Goal: Task Accomplishment & Management: Complete application form

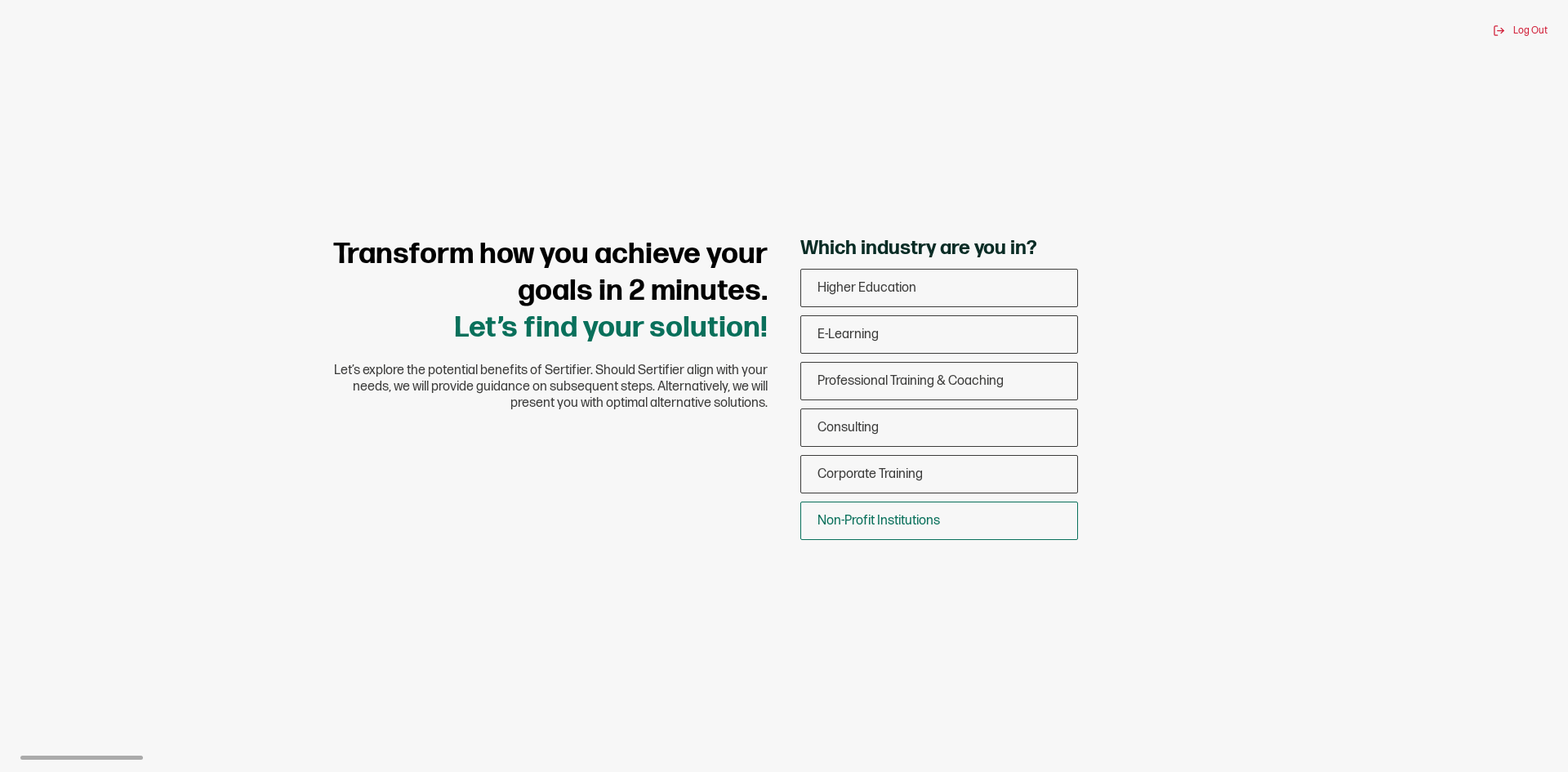
click at [879, 528] on div "Non-Profit Institutions" at bounding box center [938, 520] width 276 height 38
click at [0, 0] on input "Non-Profit Institutions" at bounding box center [0, 0] width 0 height 0
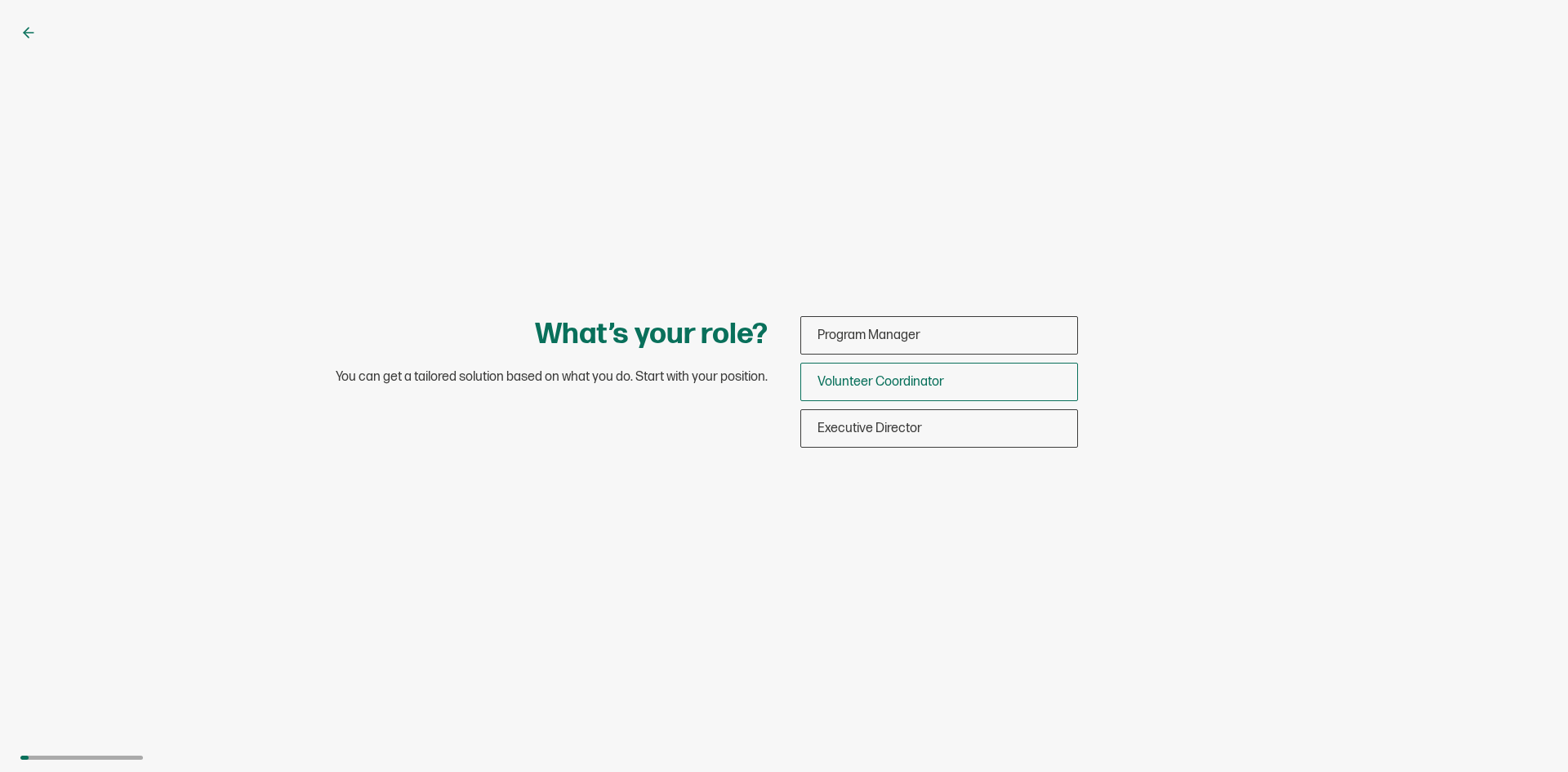
click at [938, 392] on div "Volunteer Coordinator" at bounding box center [938, 382] width 276 height 38
click at [0, 0] on input "Volunteer Coordinator" at bounding box center [0, 0] width 0 height 0
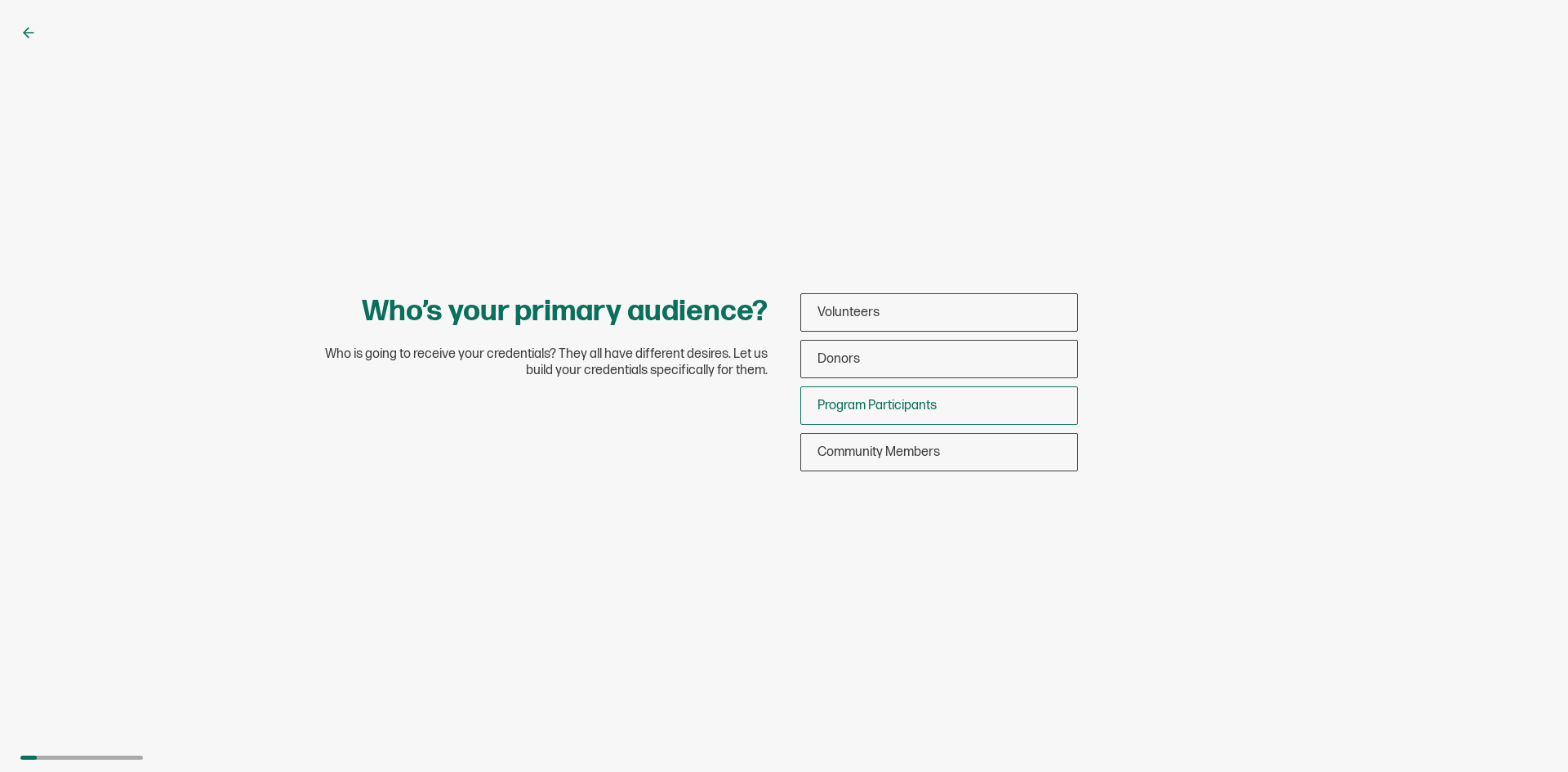
click at [863, 413] on span "Program Participants" at bounding box center [877, 405] width 119 height 16
click at [0, 0] on input "Program Participants" at bounding box center [0, 0] width 0 height 0
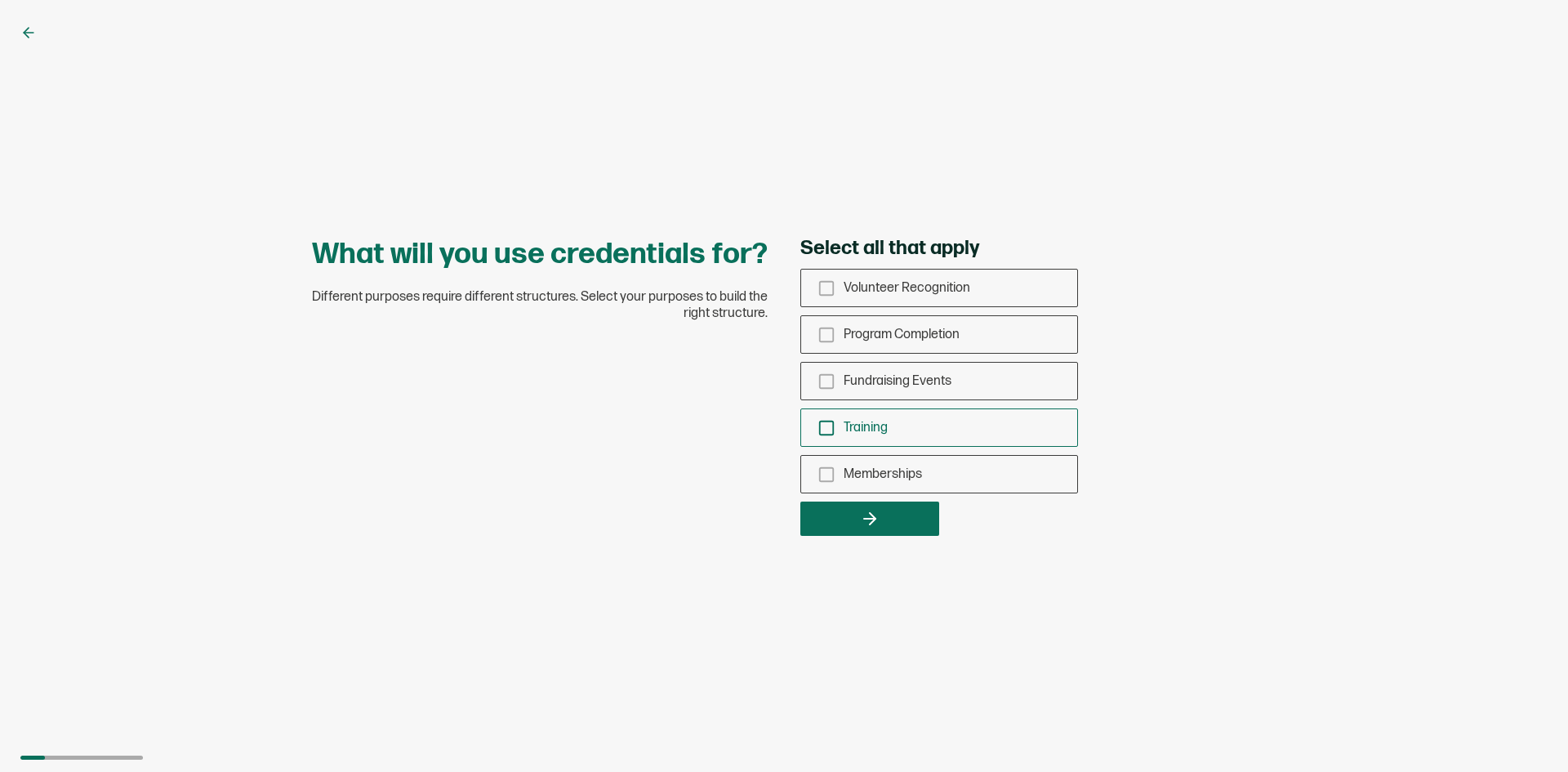
click at [828, 429] on icon "checkbox-group" at bounding box center [827, 428] width 18 height 18
click at [0, 0] on input "Training" at bounding box center [0, 0] width 0 height 0
click at [892, 528] on button "button" at bounding box center [870, 518] width 139 height 34
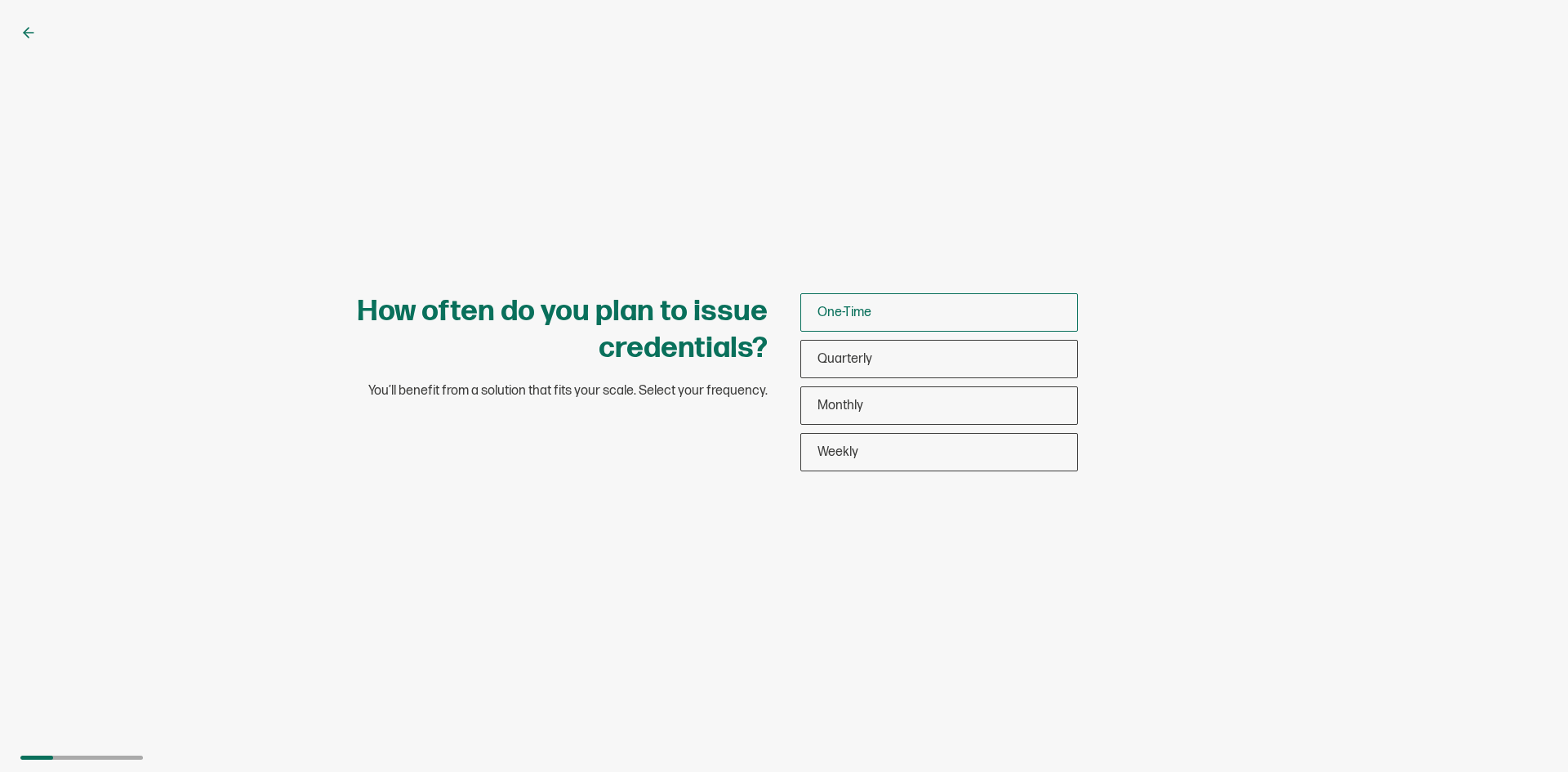
click at [854, 310] on span "One-Time" at bounding box center [844, 312] width 54 height 16
click at [0, 0] on input "One-Time" at bounding box center [0, 0] width 0 height 0
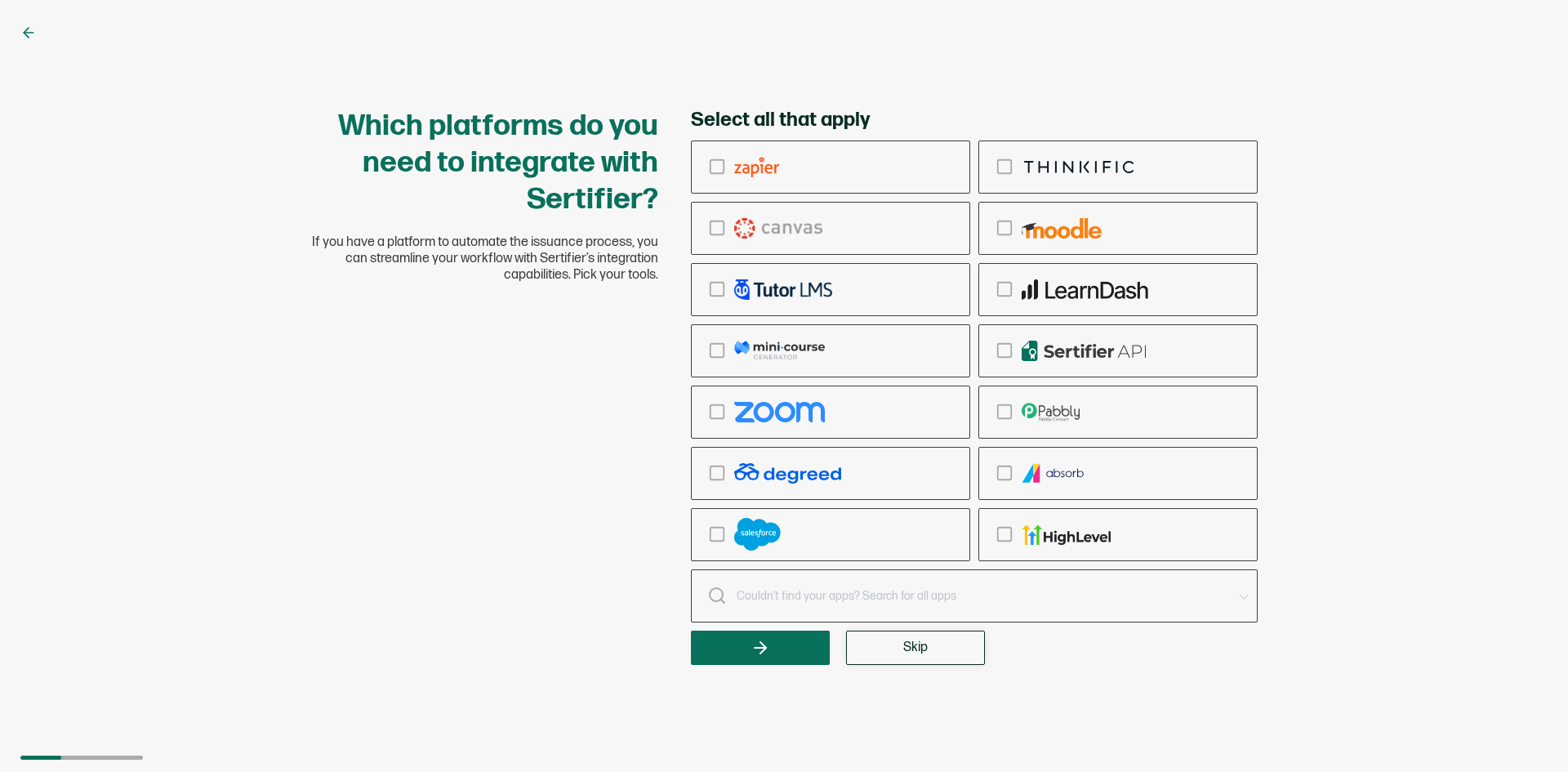
click at [895, 634] on button "Skip" at bounding box center [915, 647] width 139 height 34
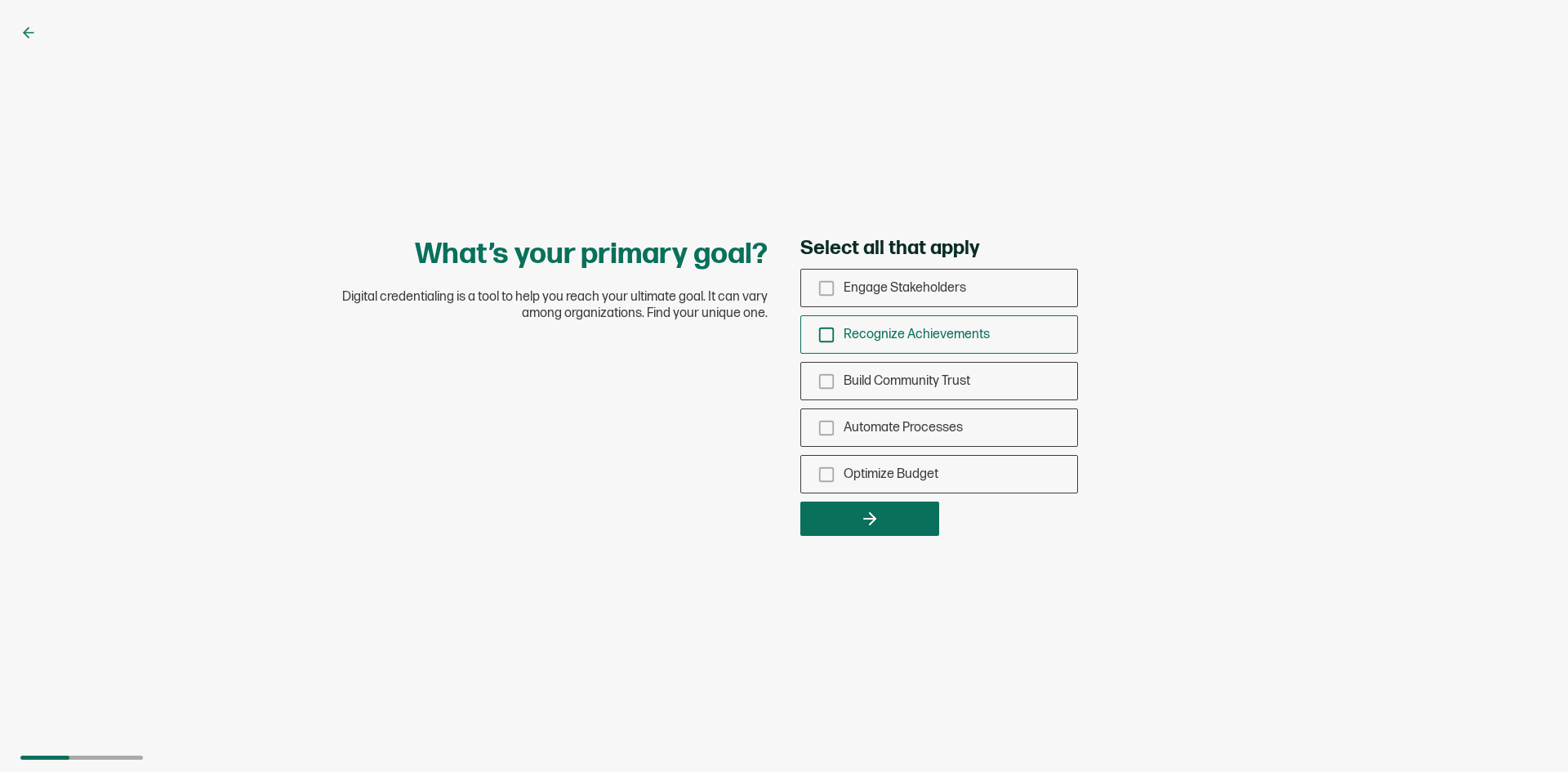
click at [813, 336] on div "Recognize Achievements" at bounding box center [938, 335] width 276 height 38
click at [0, 0] on input "Recognize Achievements" at bounding box center [0, 0] width 0 height 0
drag, startPoint x: 903, startPoint y: 528, endPoint x: 939, endPoint y: 522, distance: 36.5
click at [904, 527] on button "button" at bounding box center [870, 518] width 139 height 34
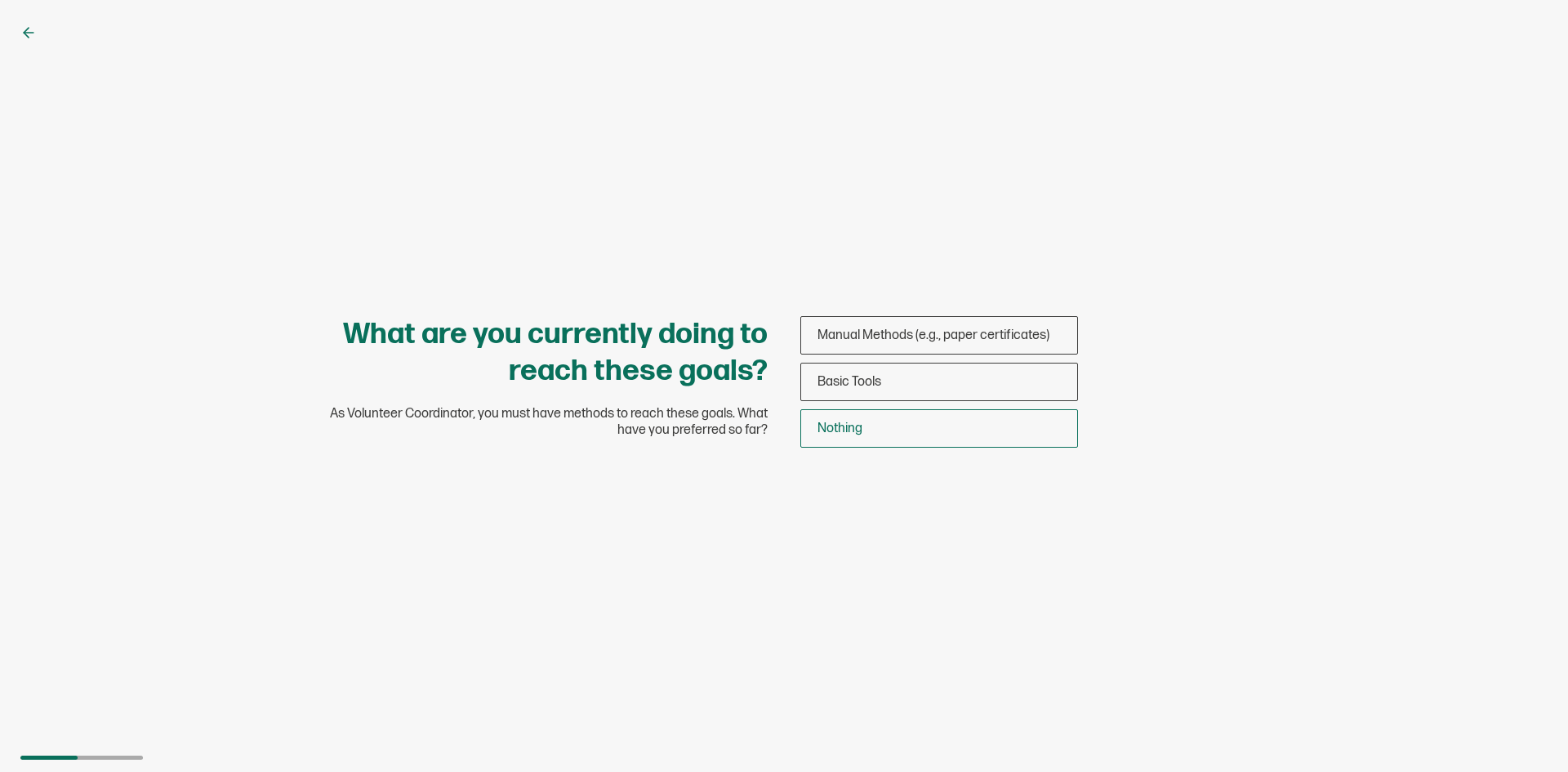
click at [873, 438] on div "Nothing" at bounding box center [938, 428] width 276 height 38
click at [0, 0] on input "Nothing" at bounding box center [0, 0] width 0 height 0
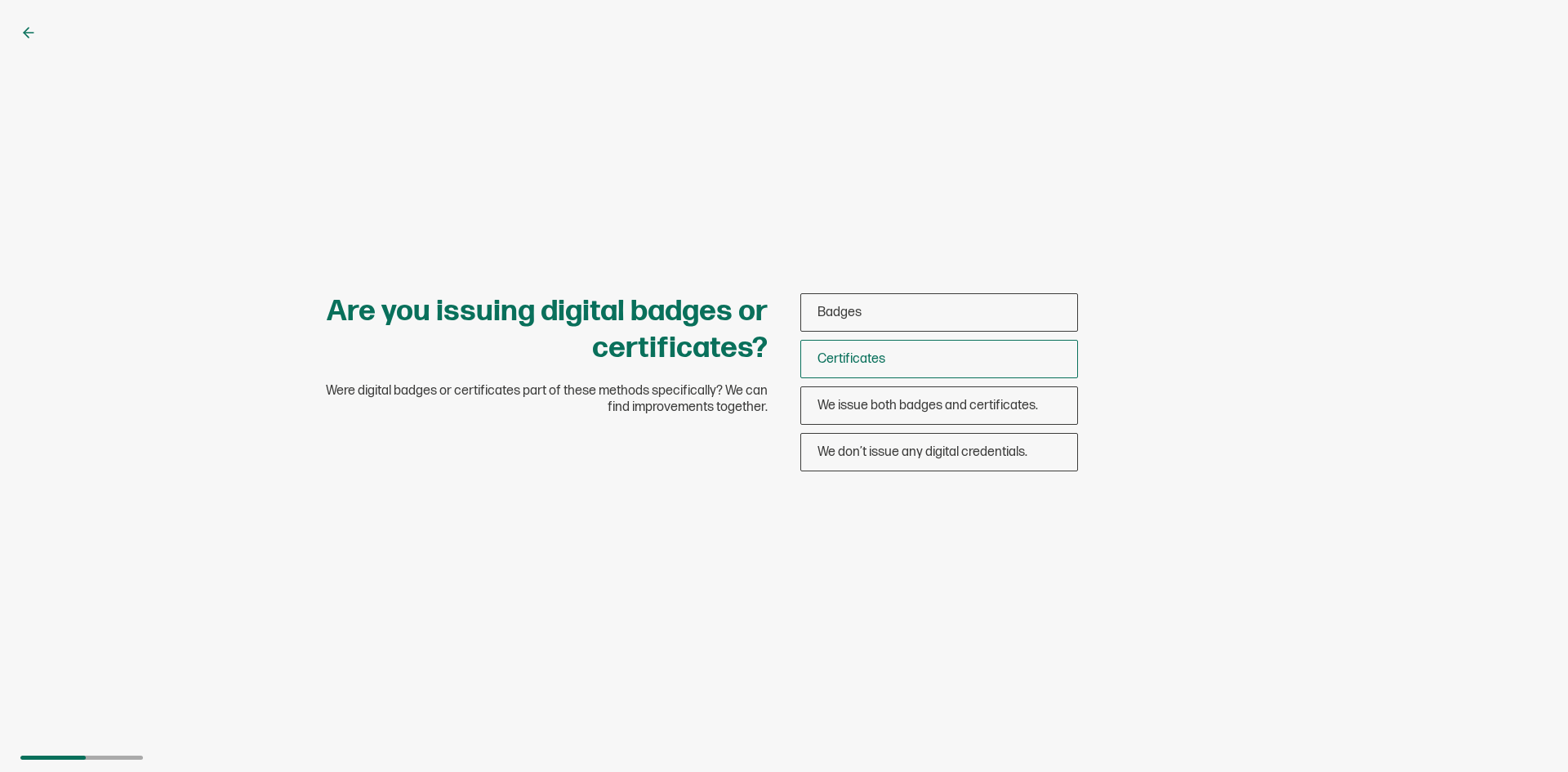
click at [885, 368] on div "Certificates" at bounding box center [938, 359] width 276 height 38
click at [0, 0] on input "Certificates" at bounding box center [0, 0] width 0 height 0
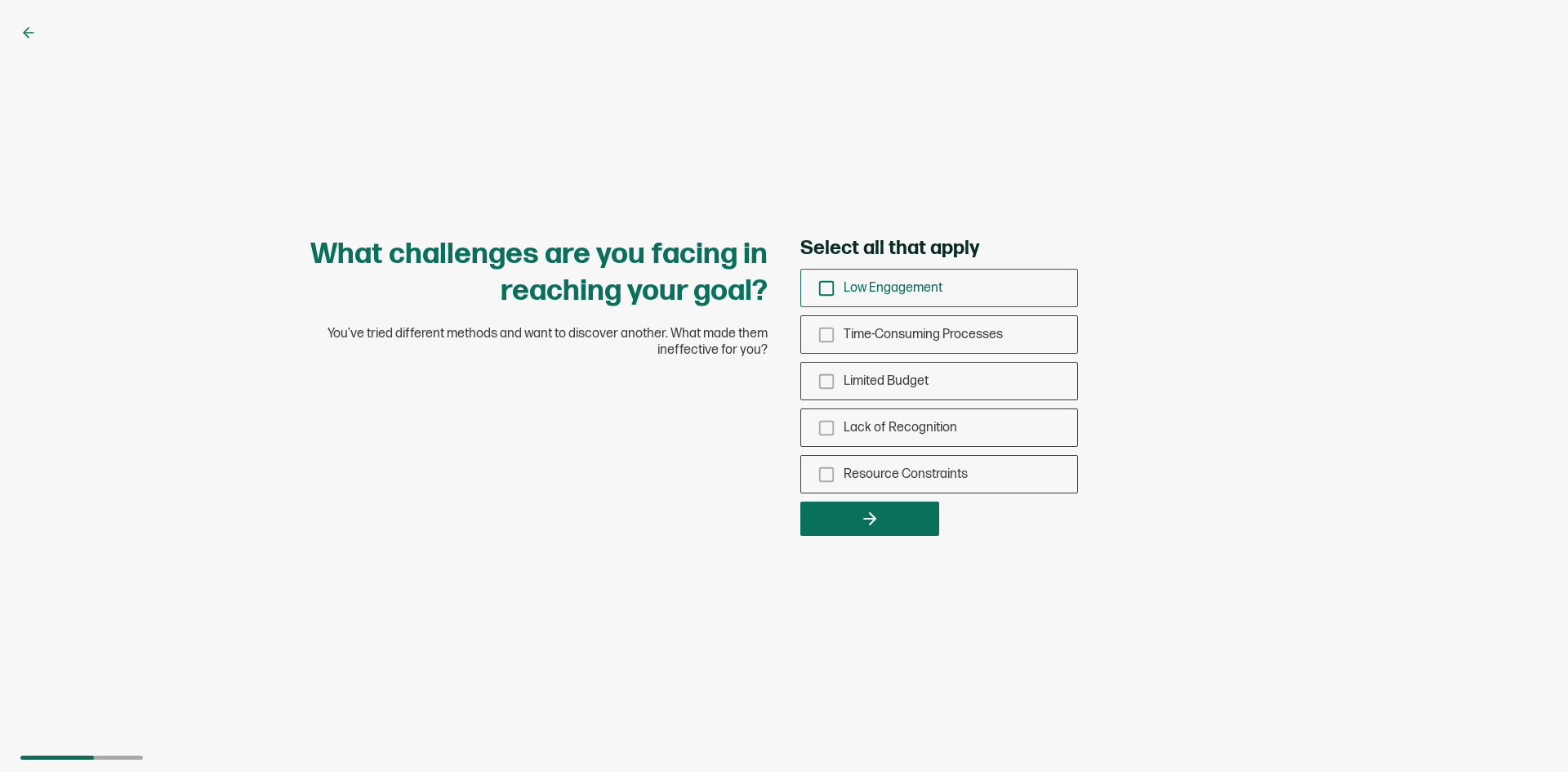
click at [890, 280] on div "Low Engagement" at bounding box center [938, 287] width 276 height 38
click at [0, 0] on input "Low Engagement" at bounding box center [0, 0] width 0 height 0
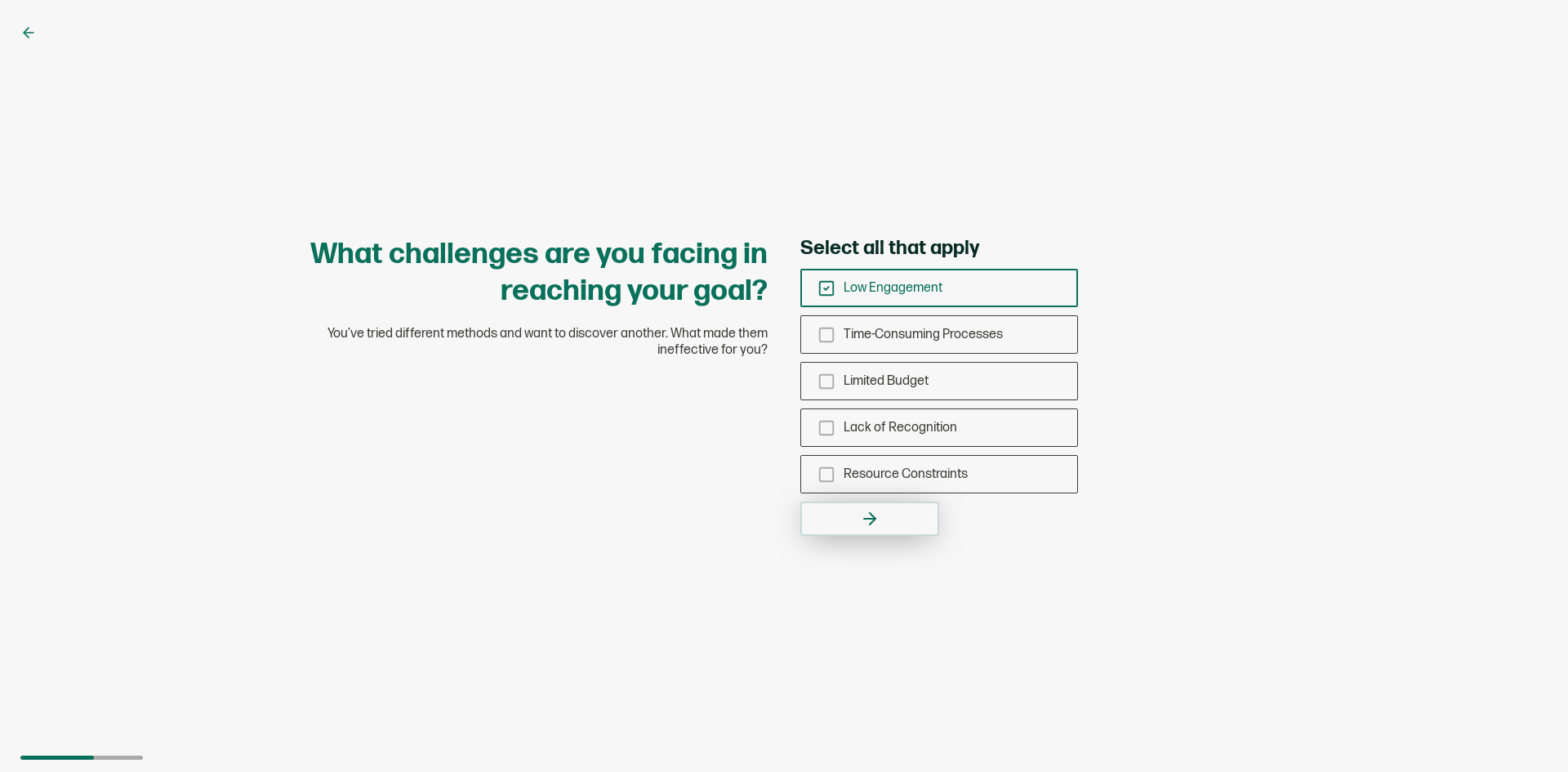
click at [848, 527] on button "button" at bounding box center [870, 518] width 139 height 34
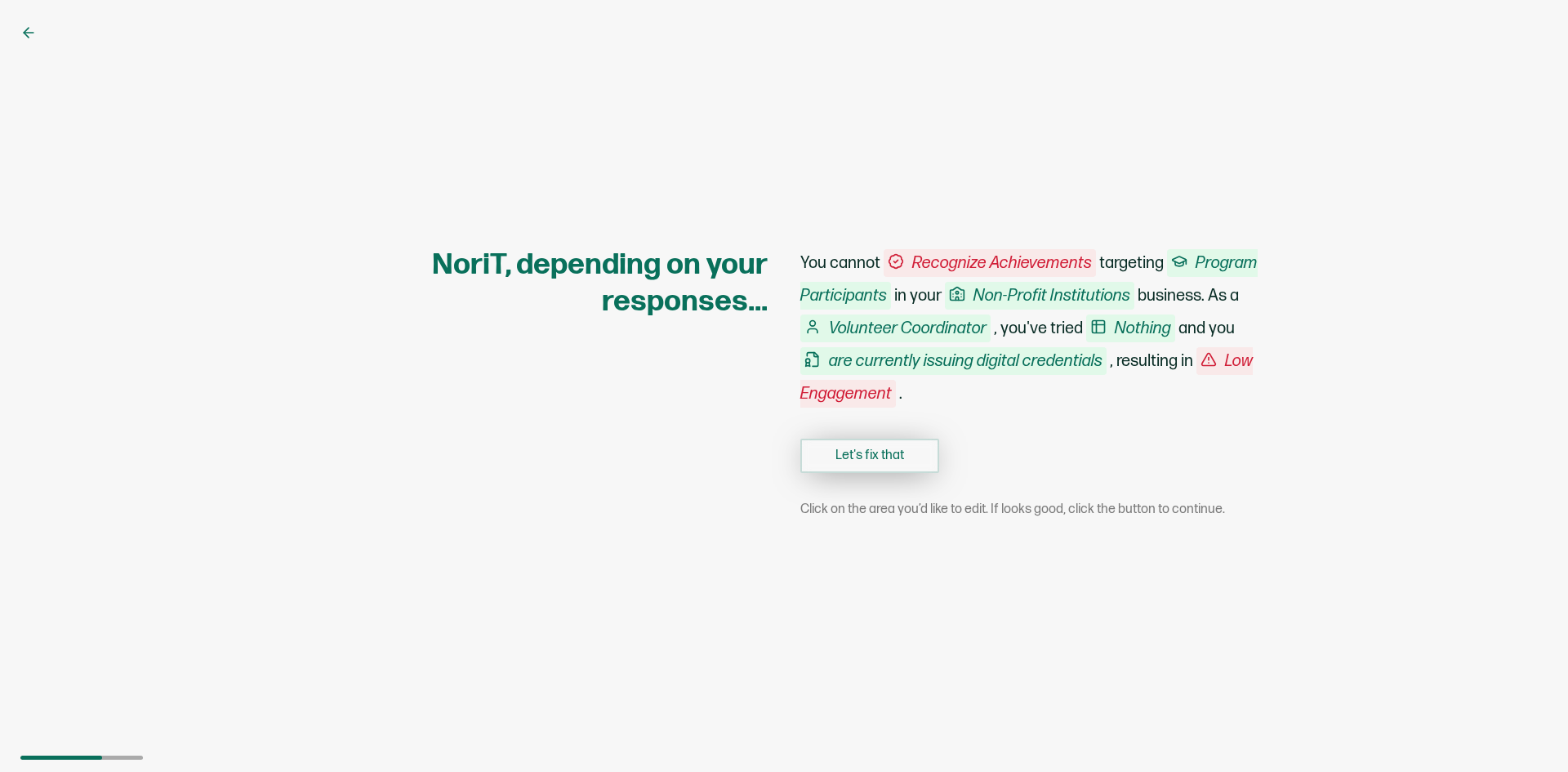
click at [844, 449] on button "Let's fix that" at bounding box center [870, 455] width 139 height 34
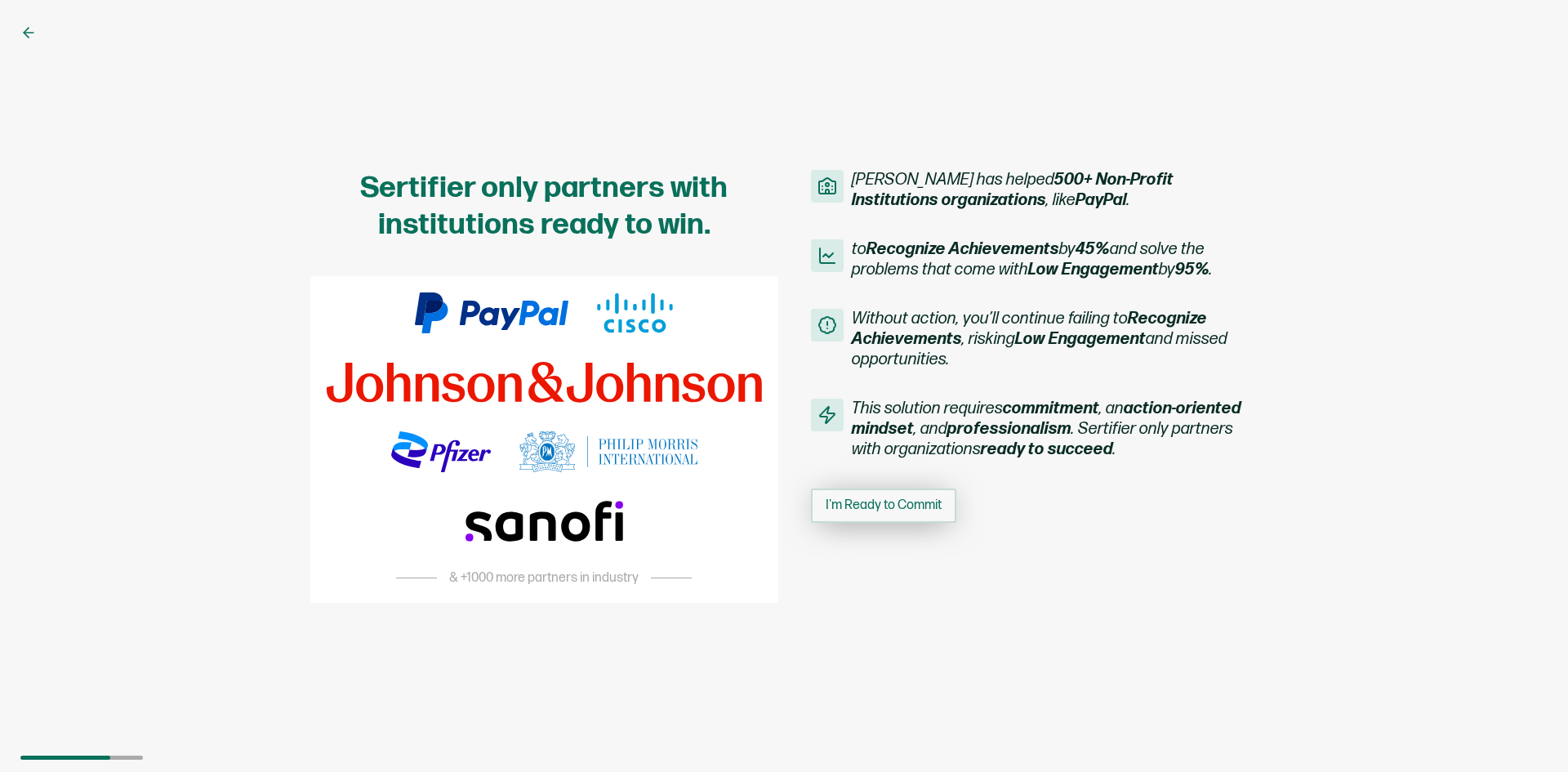
click at [909, 519] on button "I'm Ready to Commit" at bounding box center [883, 504] width 145 height 34
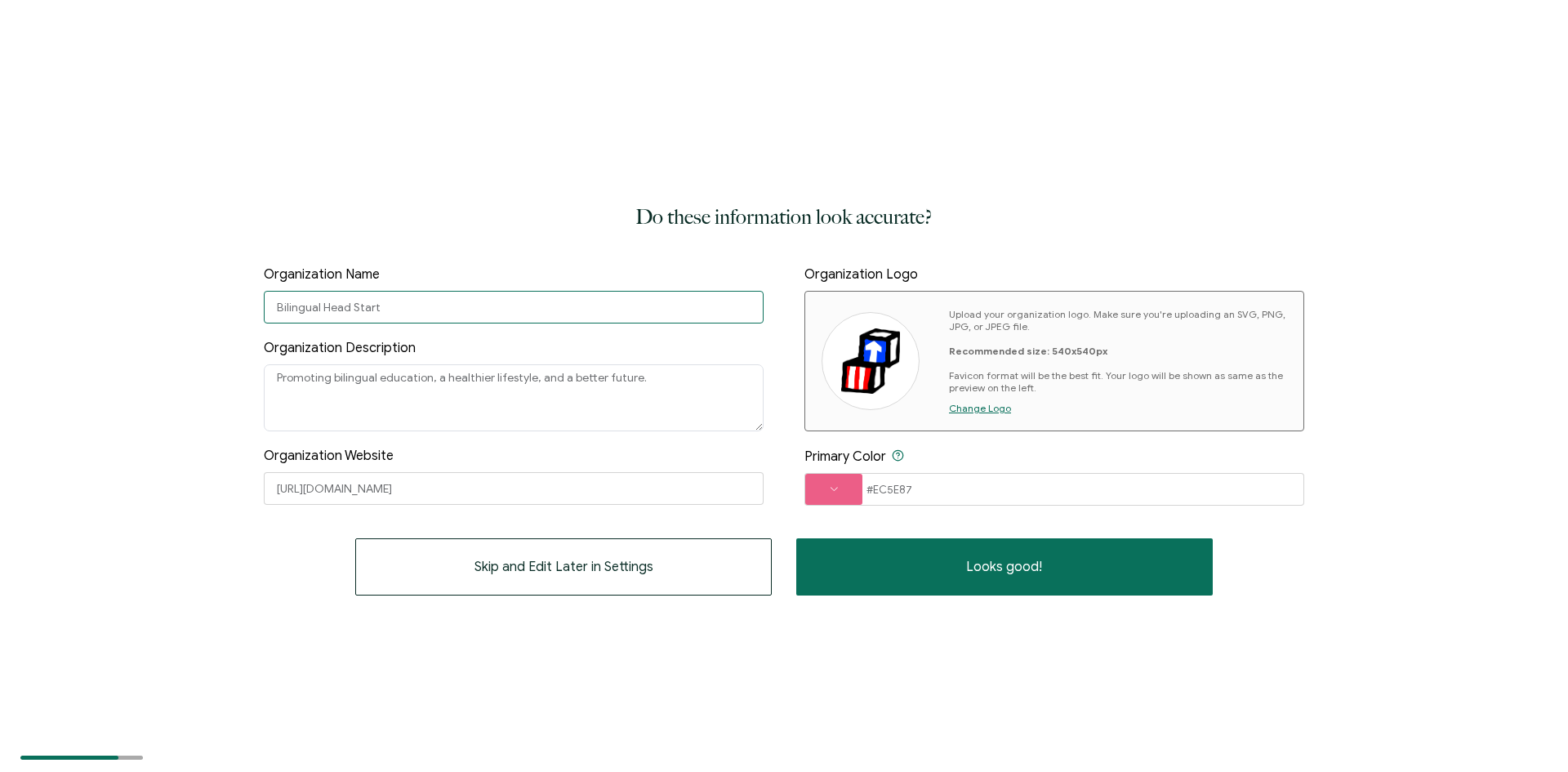
click at [280, 303] on input "Bilingual Head Start" at bounding box center [513, 306] width 499 height 32
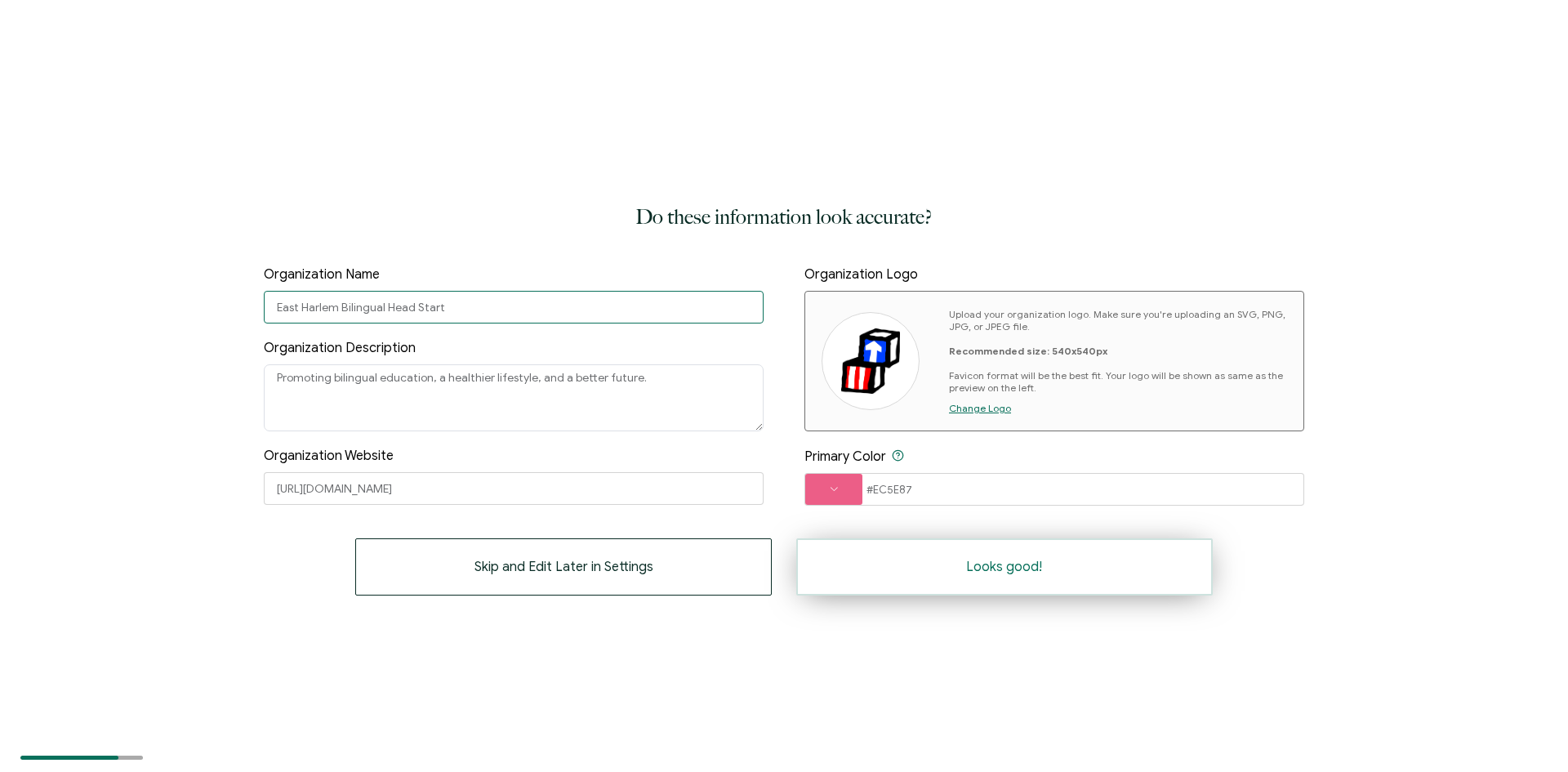
type input "East Harlem Bilingual Head Start"
click at [980, 579] on button "Looks good!" at bounding box center [1004, 567] width 417 height 57
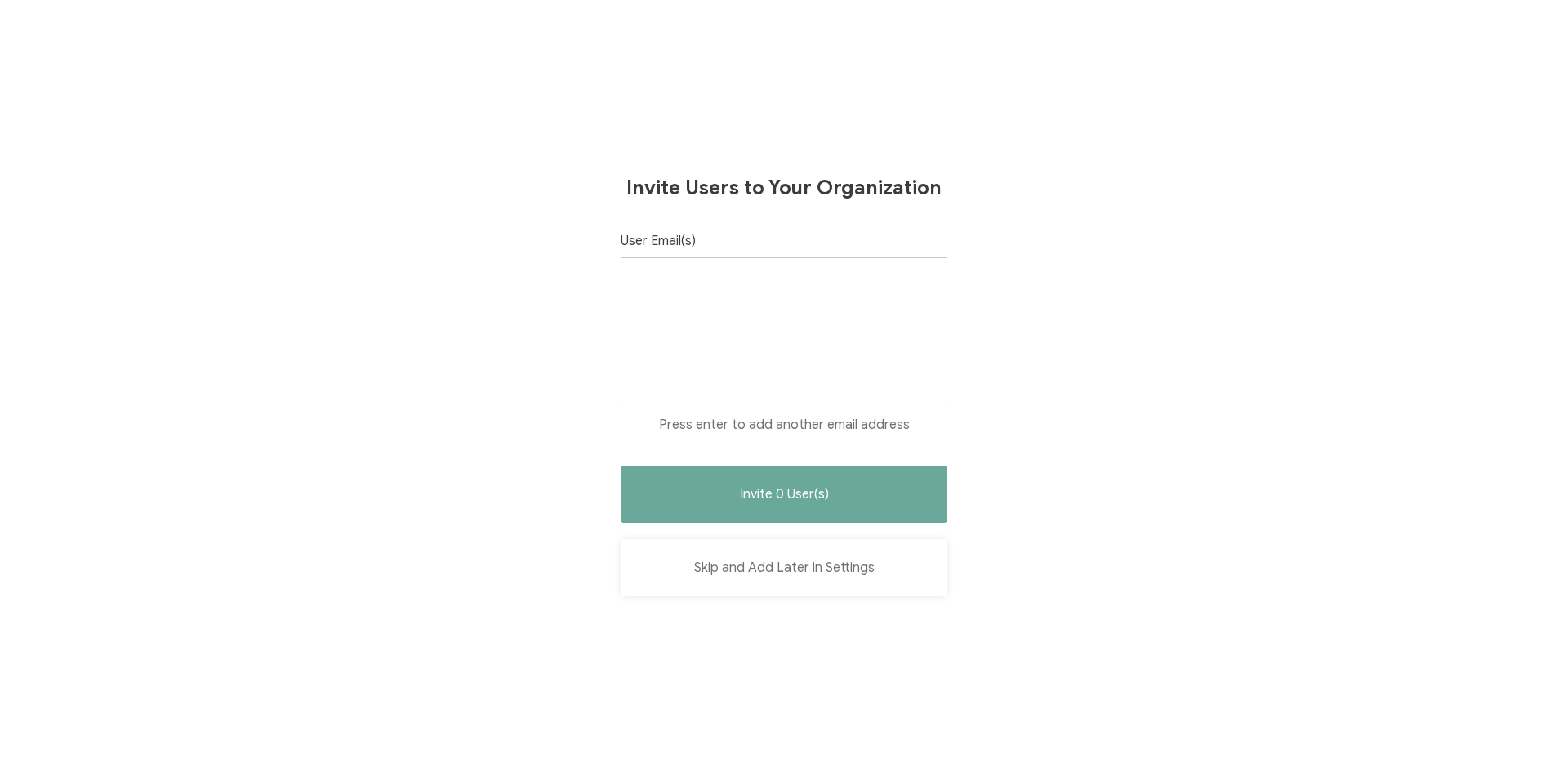
drag, startPoint x: 763, startPoint y: 561, endPoint x: 854, endPoint y: 561, distance: 91.0
click at [764, 562] on button "Skip and Add Later in Settings" at bounding box center [784, 567] width 326 height 57
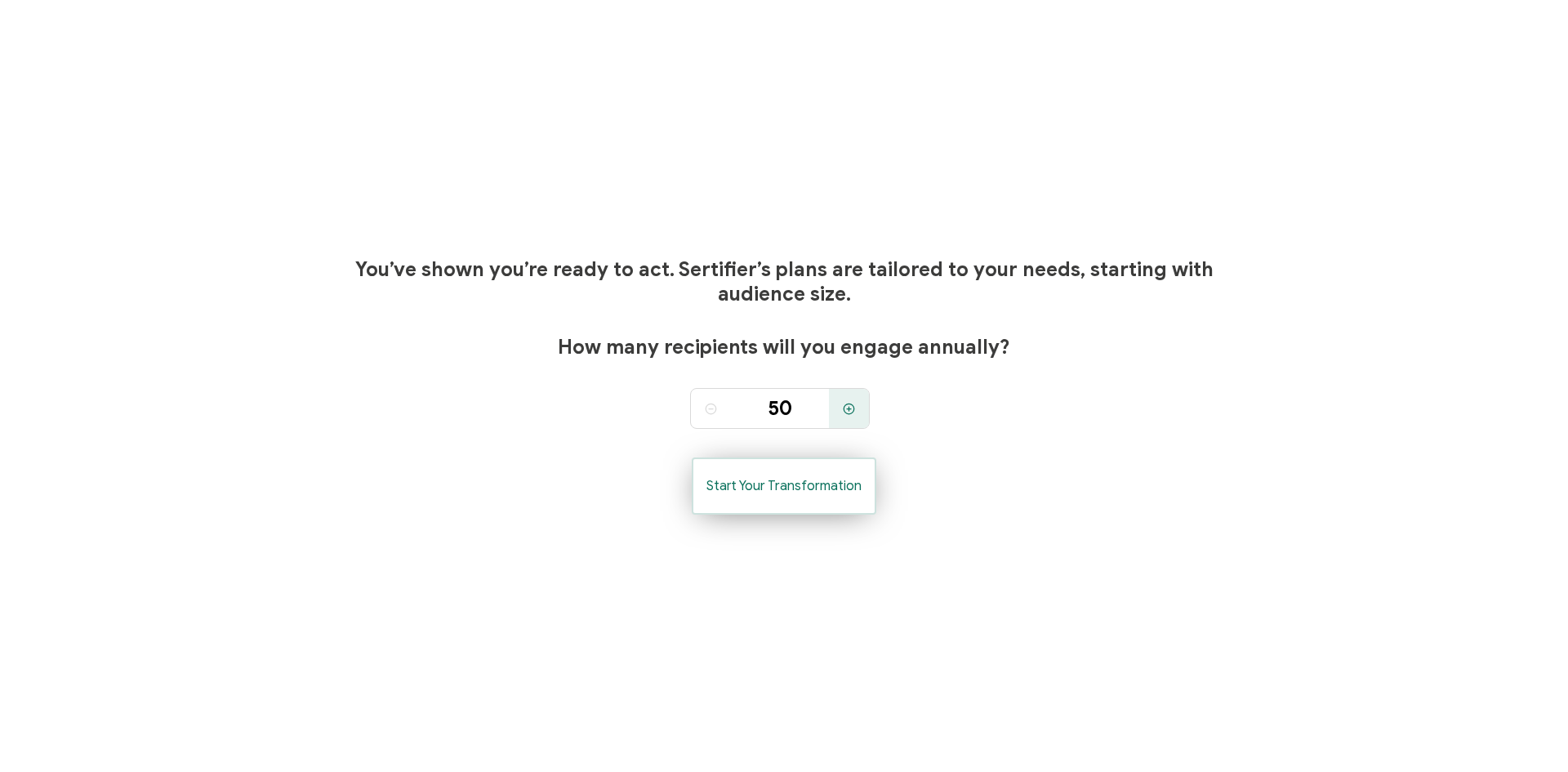
click at [832, 487] on span "Start Your Transformation" at bounding box center [784, 486] width 155 height 13
